Goal: Task Accomplishment & Management: Complete application form

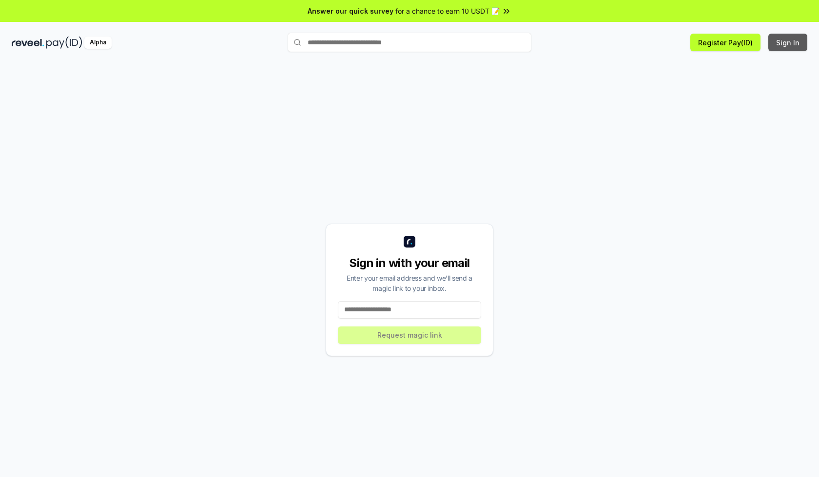
click at [788, 42] on button "Sign In" at bounding box center [787, 43] width 39 height 18
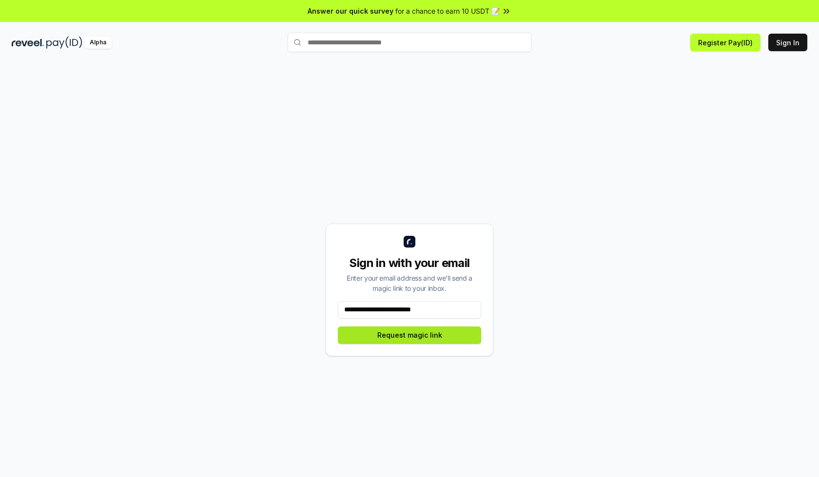
type input "**********"
click at [409, 335] on button "Request magic link" at bounding box center [409, 335] width 143 height 18
